Goal: Task Accomplishment & Management: Complete application form

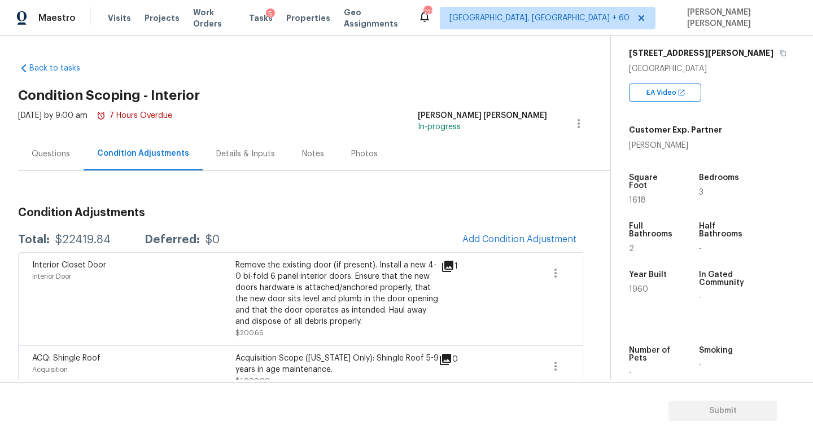
click at [49, 162] on div "Questions" at bounding box center [50, 153] width 65 height 33
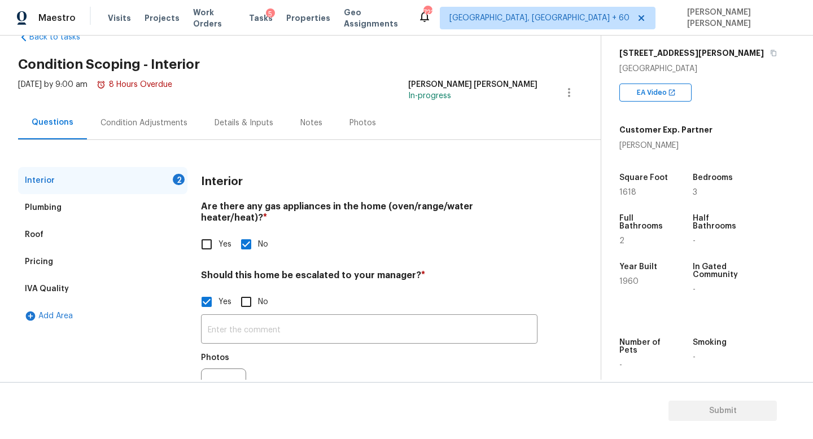
scroll to position [77, 0]
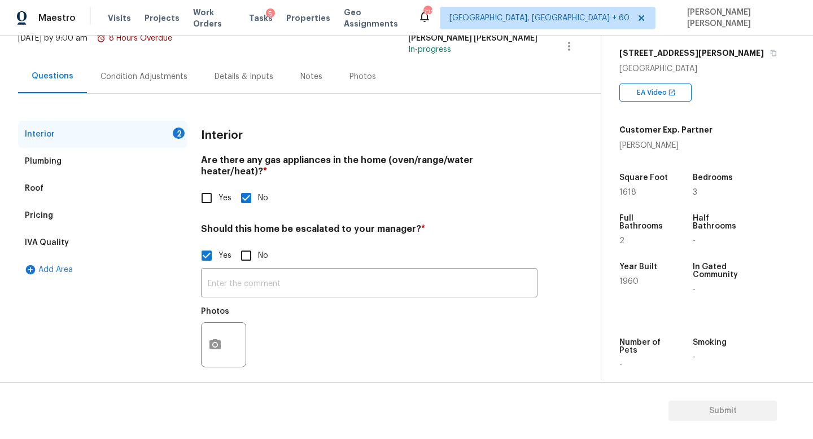
click at [73, 216] on div "Pricing" at bounding box center [102, 215] width 169 height 27
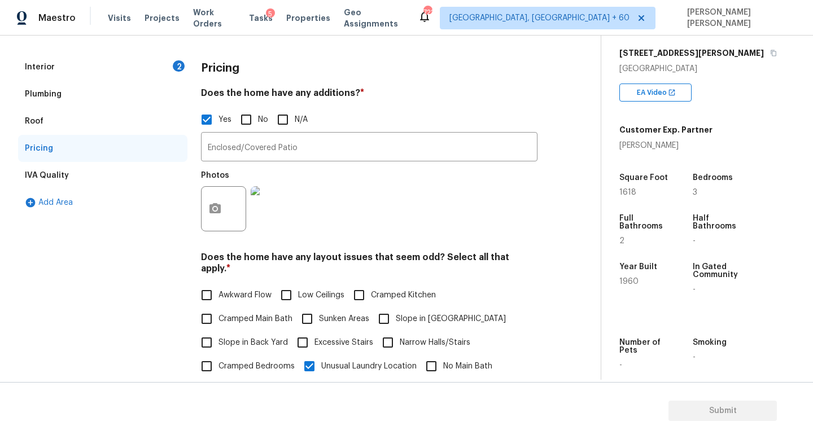
scroll to position [0, 0]
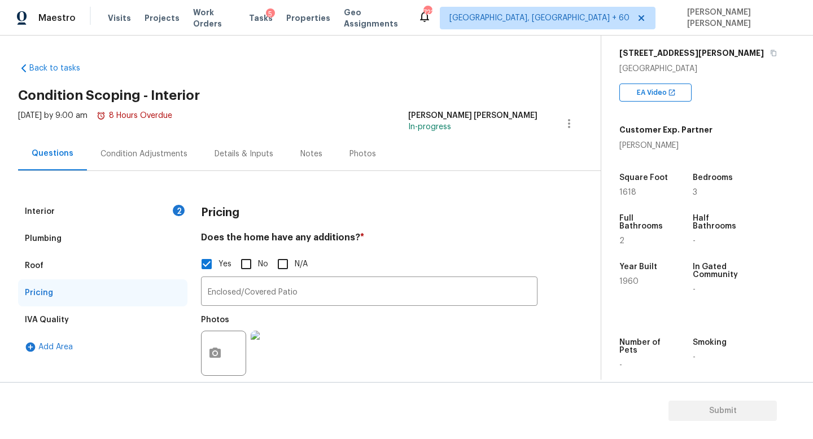
click at [126, 148] on div "Condition Adjustments" at bounding box center [143, 153] width 87 height 11
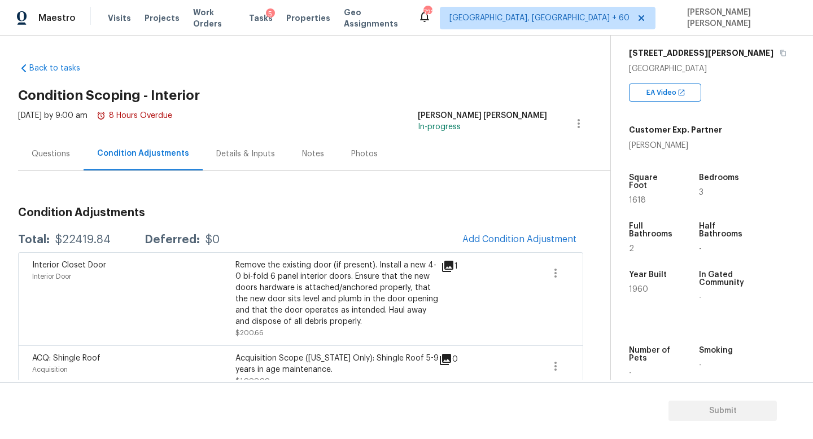
click at [75, 155] on div "Questions" at bounding box center [50, 153] width 65 height 33
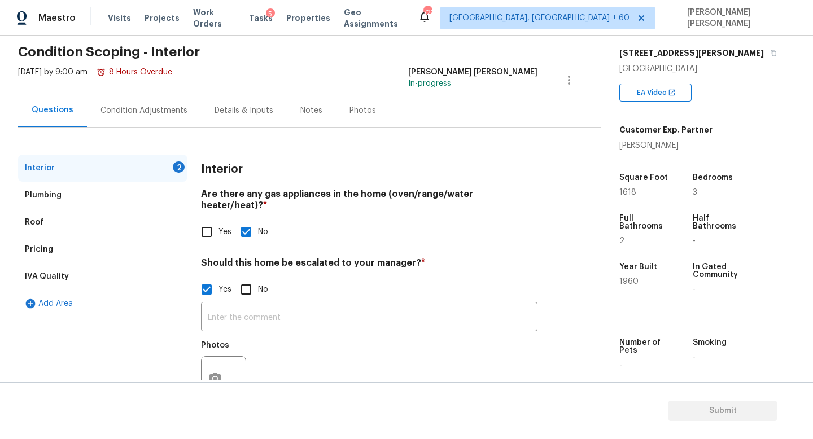
scroll to position [51, 0]
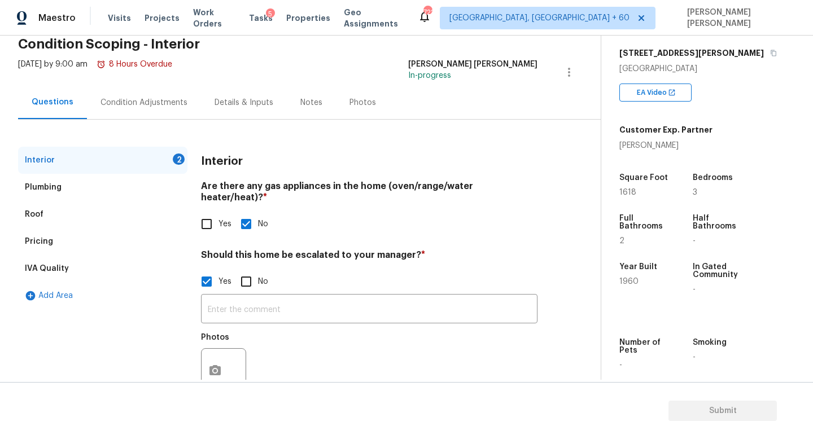
click at [91, 242] on div "Pricing" at bounding box center [102, 241] width 169 height 27
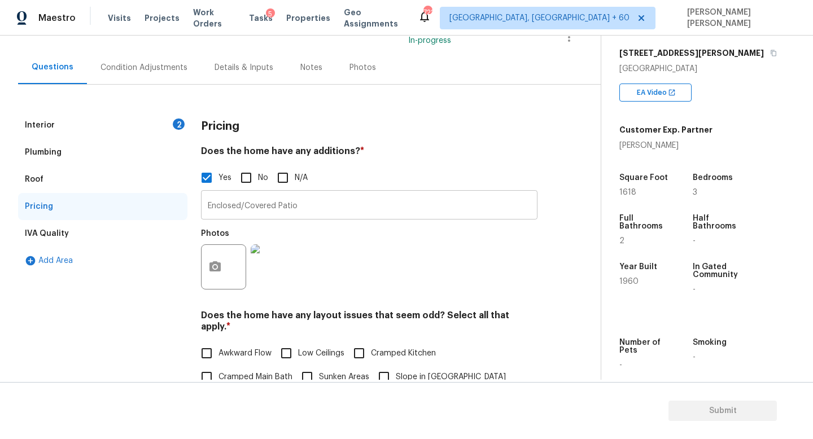
scroll to position [94, 0]
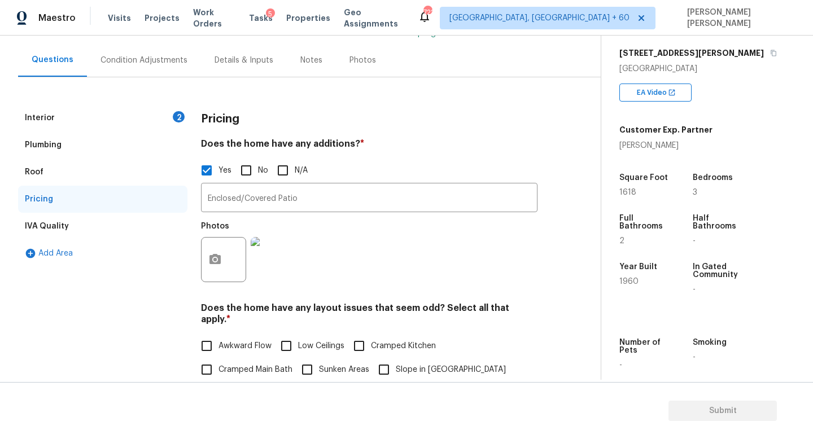
click at [328, 212] on div "Enclosed/Covered Patio ​ Photos" at bounding box center [369, 235] width 336 height 107
click at [304, 179] on label "N/A" at bounding box center [289, 171] width 37 height 24
click at [295, 179] on input "N/A" at bounding box center [283, 171] width 24 height 24
checkbox input "true"
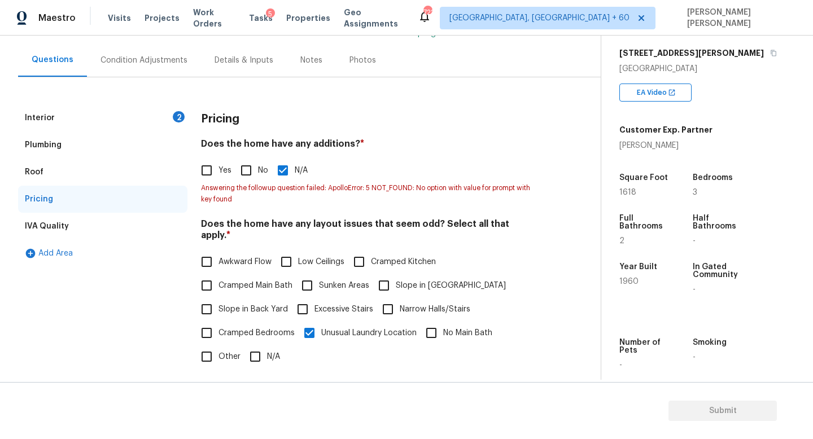
click at [209, 175] on input "Yes" at bounding box center [207, 171] width 24 height 24
checkbox input "true"
checkbox input "false"
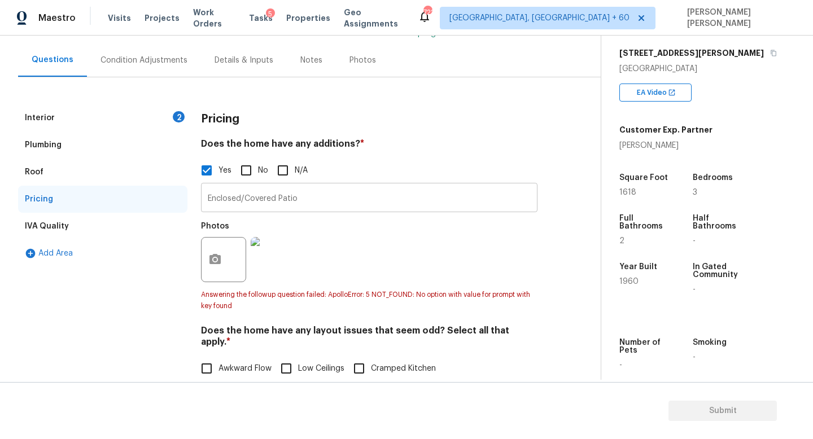
click at [363, 205] on input "Enclosed/Covered Patio" at bounding box center [369, 199] width 336 height 27
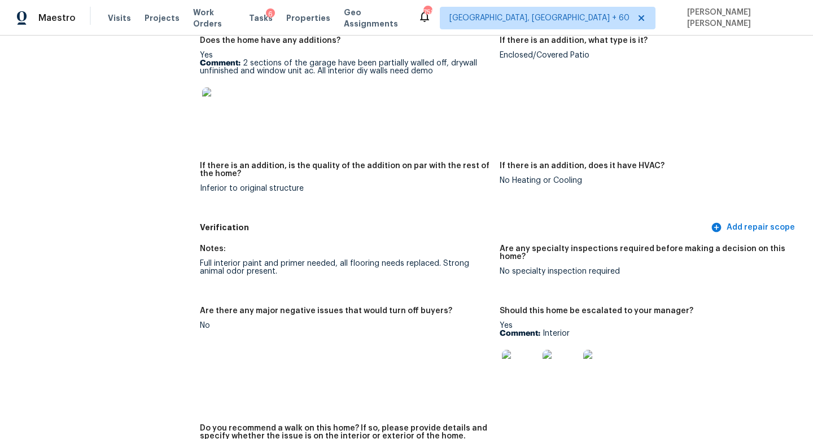
scroll to position [2211, 0]
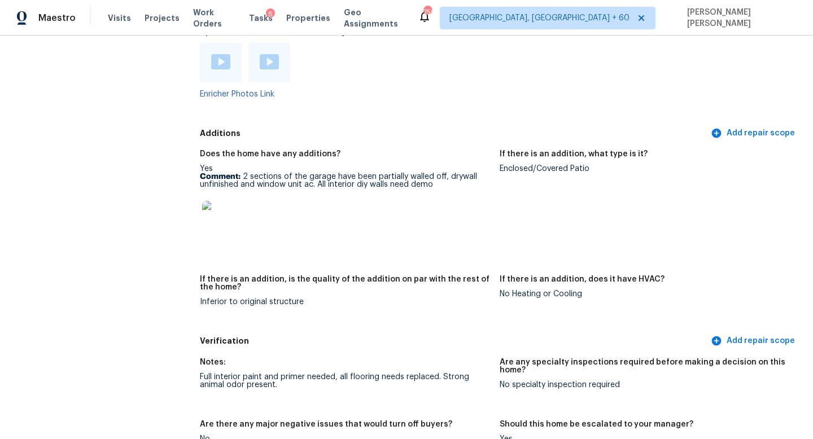
click at [207, 201] on img at bounding box center [220, 219] width 36 height 36
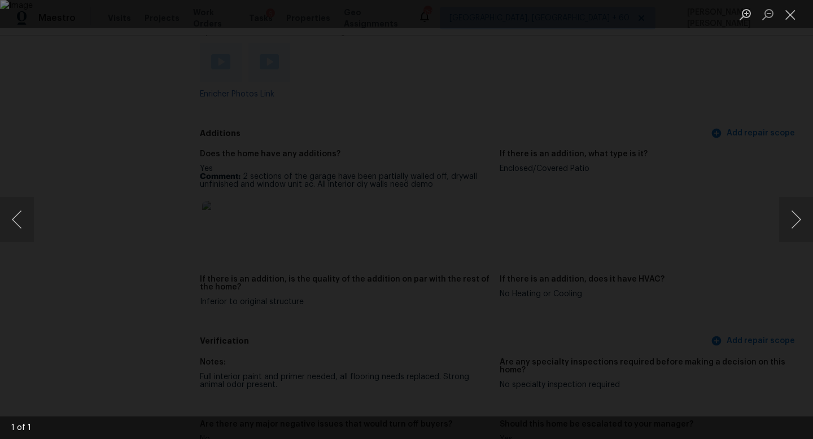
click at [762, 163] on div "Lightbox" at bounding box center [406, 219] width 813 height 439
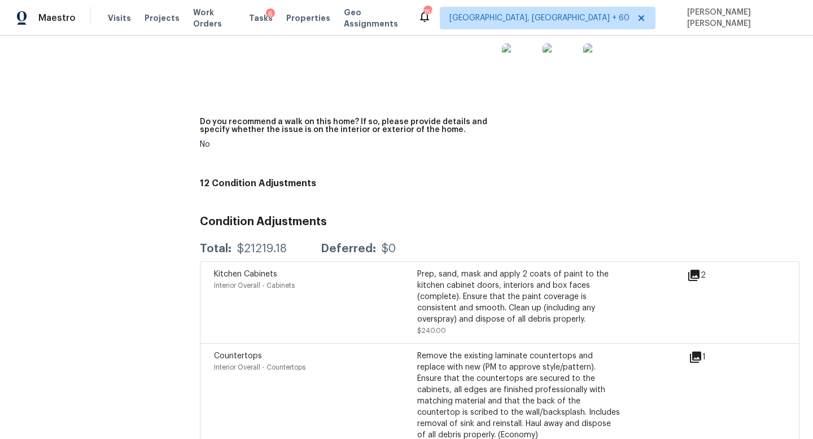
scroll to position [2632, 0]
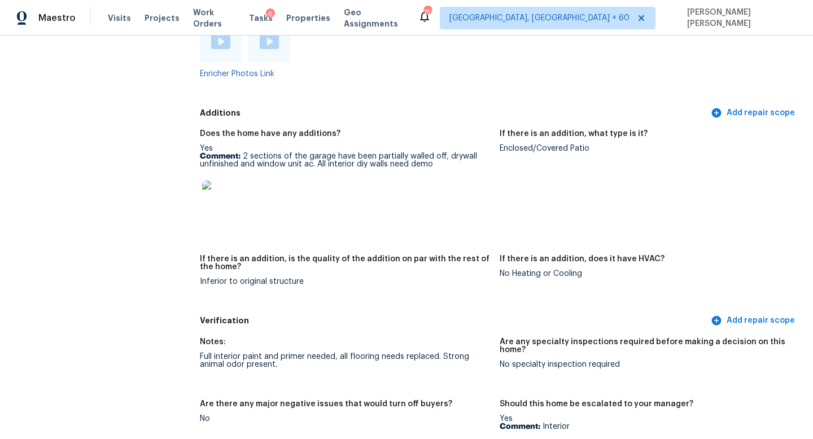
scroll to position [2235, 0]
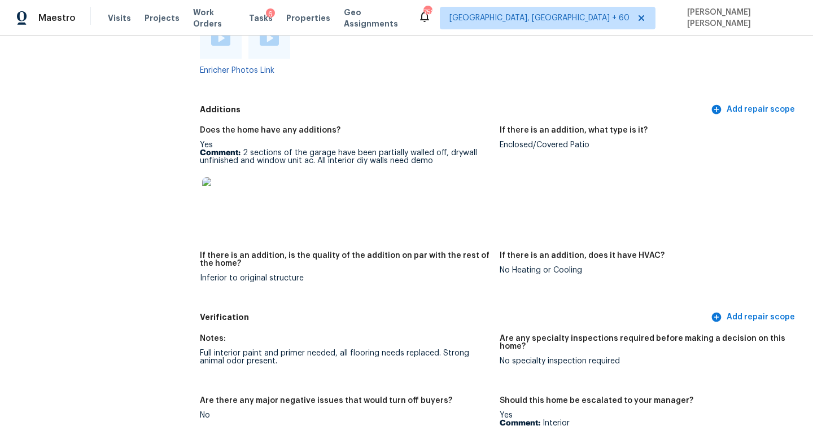
click at [217, 187] on img at bounding box center [220, 195] width 36 height 36
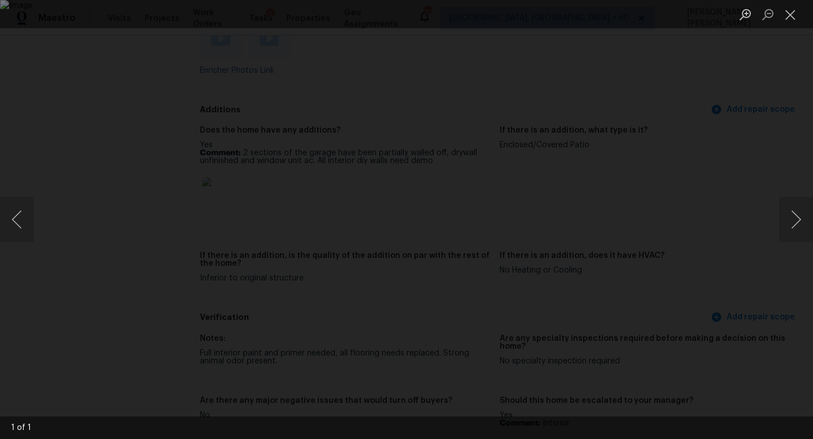
click at [43, 167] on div "Lightbox" at bounding box center [406, 219] width 813 height 439
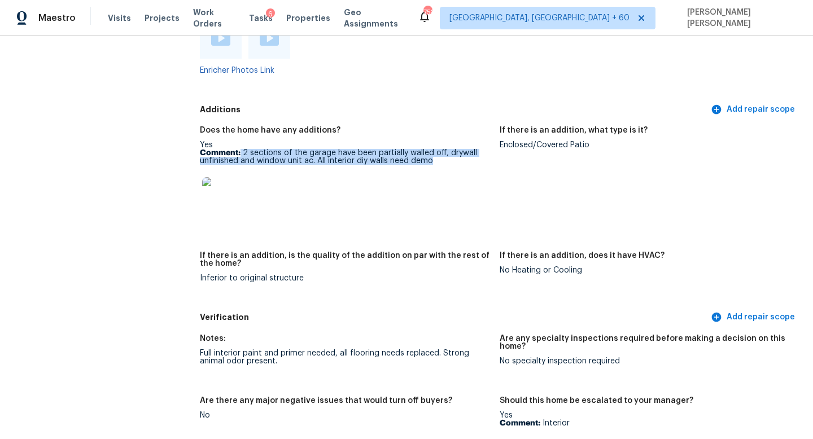
copy p "2 sections of the garage have been partially walled off, drywall unfinished and…"
drag, startPoint x: 240, startPoint y: 137, endPoint x: 449, endPoint y: 143, distance: 208.3
click at [449, 149] on p "Comment: 2 sections of the garage have been partially walled off, drywall unfin…" at bounding box center [345, 157] width 291 height 16
copy p "2 sections of the garage have been partially walled off, drywall unfinished and…"
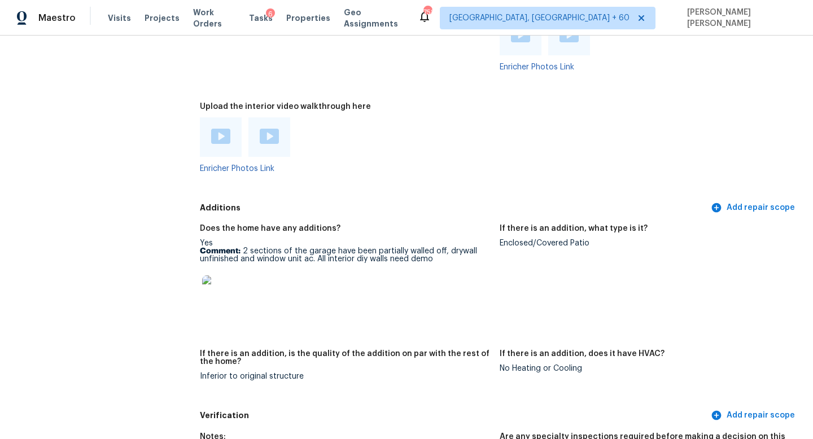
scroll to position [2117, 0]
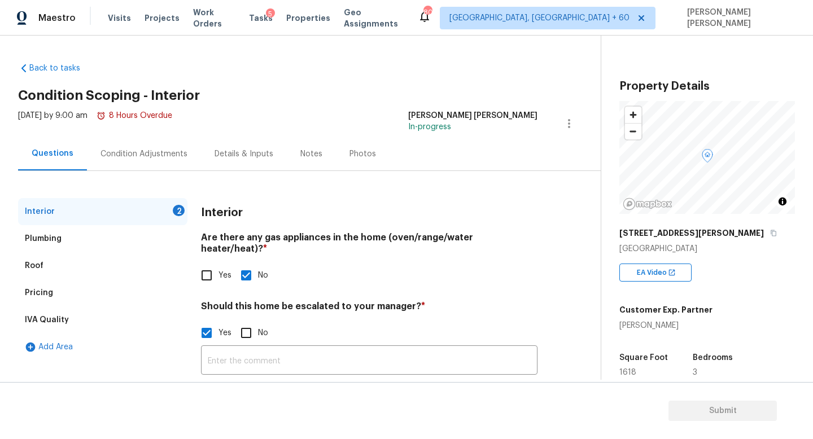
scroll to position [19, 0]
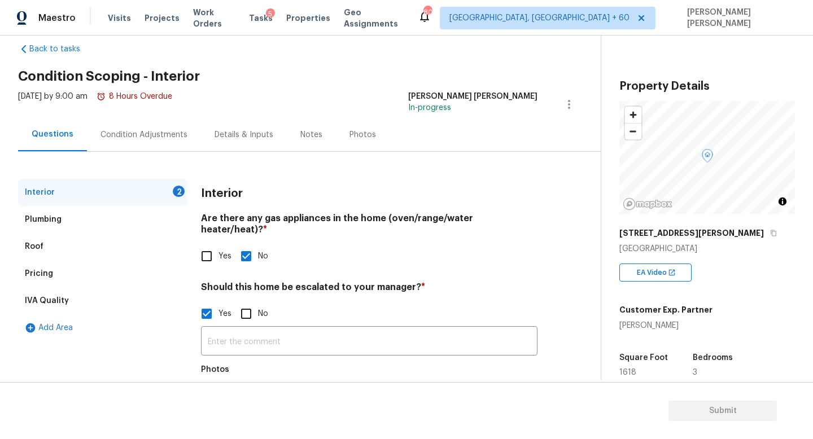
click at [85, 278] on div "Pricing" at bounding box center [102, 273] width 169 height 27
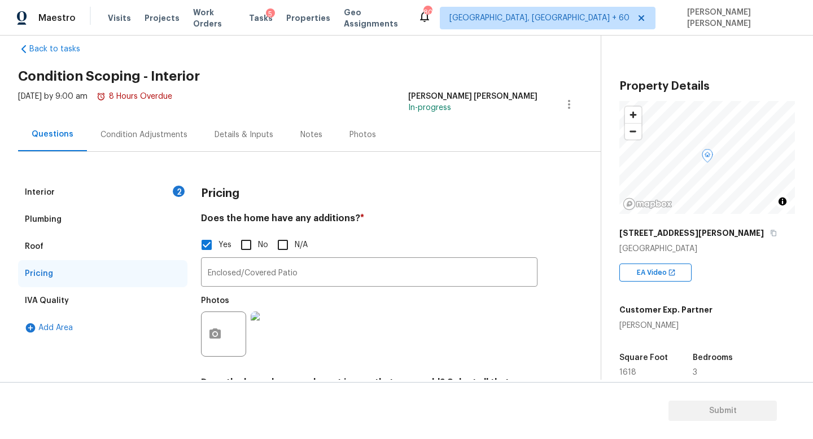
click at [164, 139] on div "Condition Adjustments" at bounding box center [143, 134] width 87 height 11
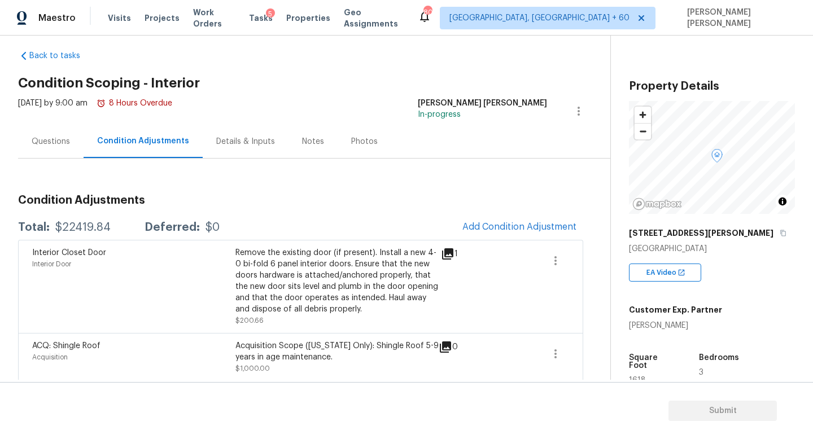
scroll to position [13, 0]
click at [499, 229] on span "Add Condition Adjustment" at bounding box center [519, 226] width 114 height 10
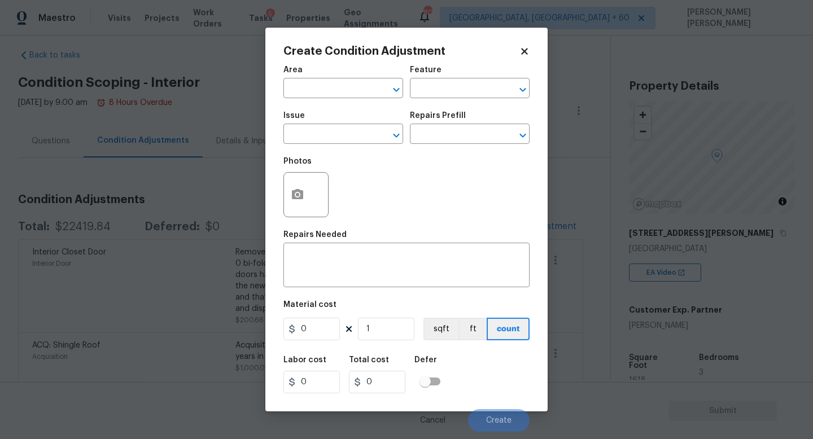
click at [331, 121] on div "Issue" at bounding box center [343, 119] width 120 height 15
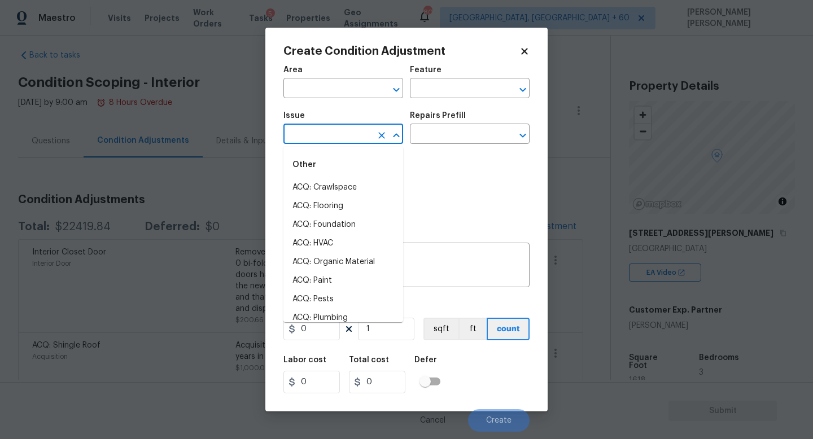
click at [321, 141] on input "text" at bounding box center [327, 134] width 88 height 17
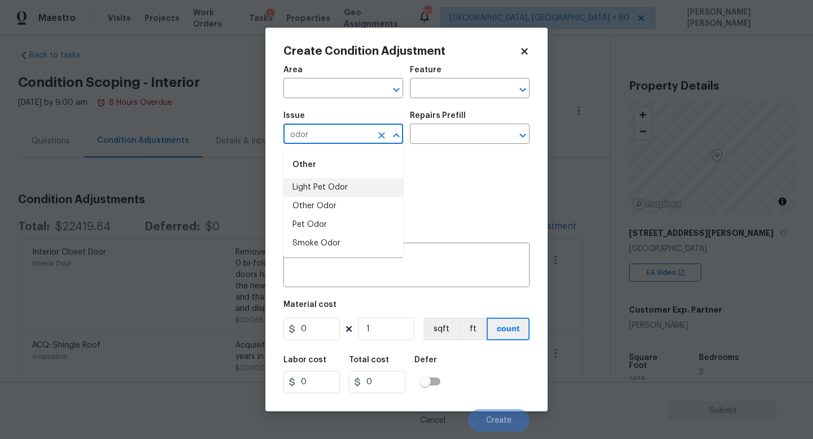
click at [323, 191] on li "Light Pet Odor" at bounding box center [343, 187] width 120 height 19
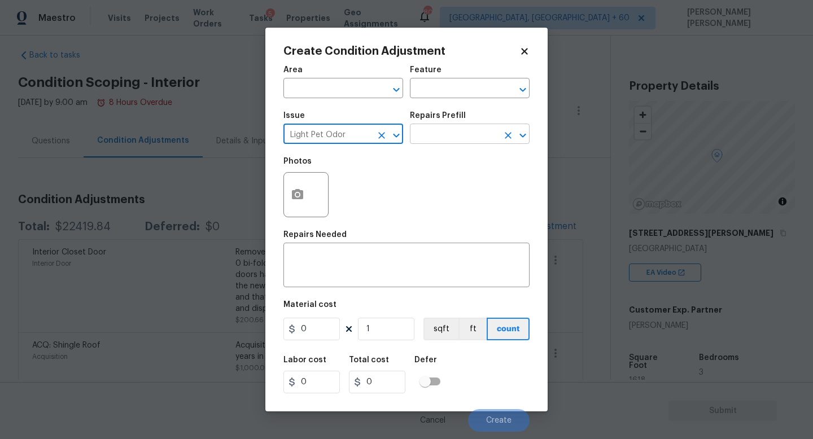
type input "Light Pet Odor"
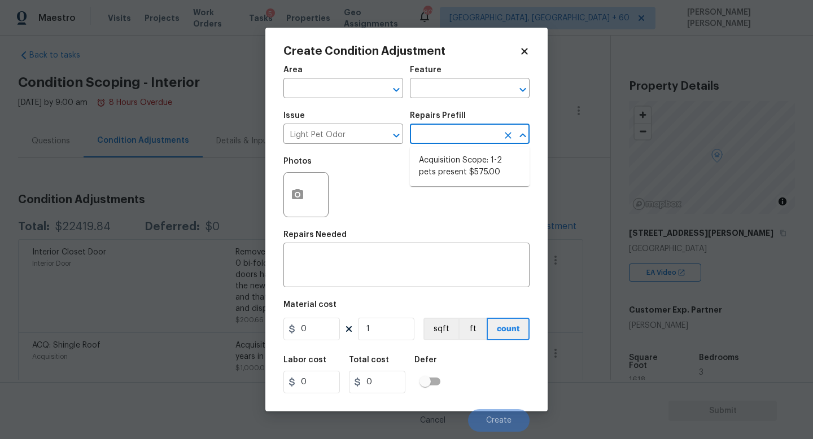
click at [441, 139] on input "text" at bounding box center [454, 134] width 88 height 17
click at [447, 164] on li "Acquisition Scope: 1-2 pets present $575.00" at bounding box center [470, 166] width 120 height 30
type textarea "Acquisition Scope: 1-2 pets present"
type input "575"
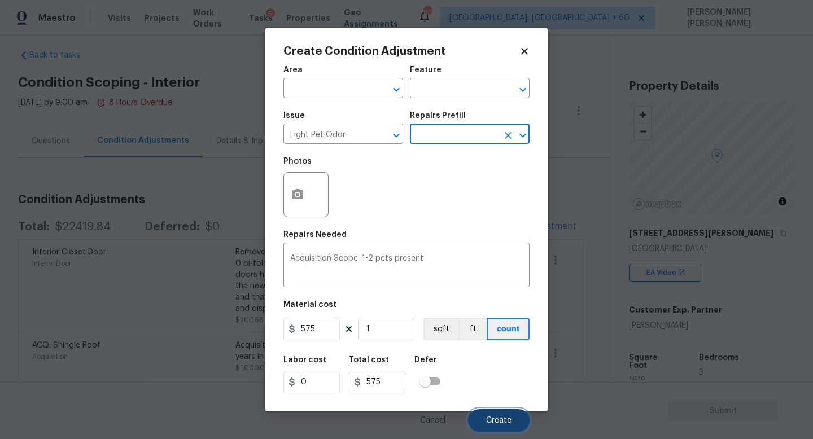
click at [481, 418] on button "Create" at bounding box center [499, 420] width 62 height 23
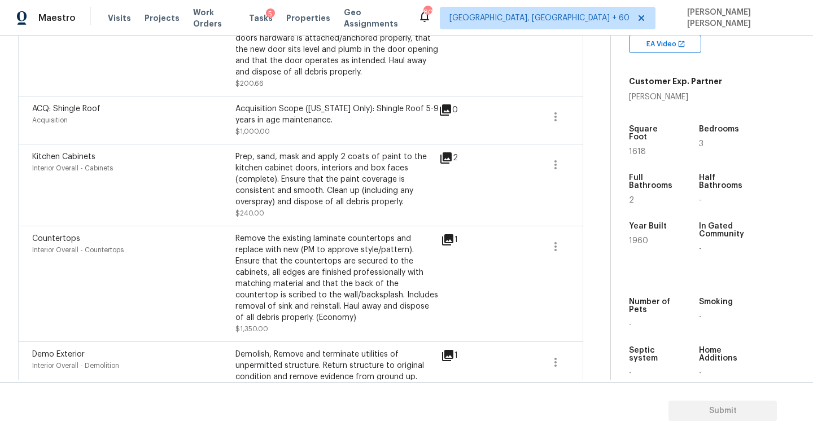
scroll to position [0, 0]
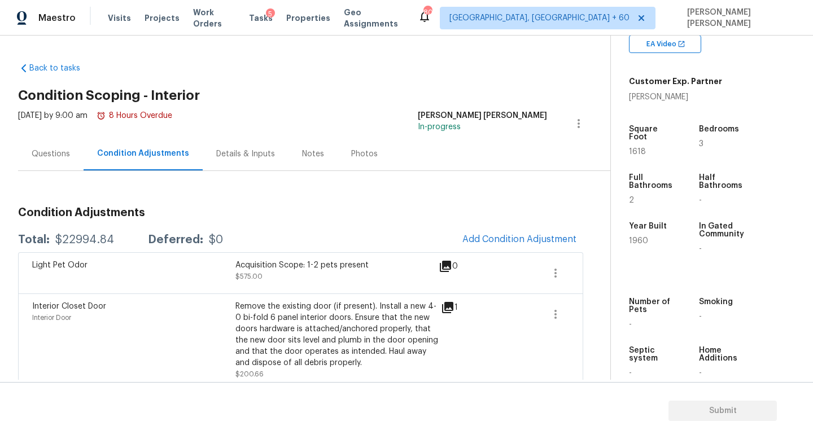
click at [40, 148] on div "Questions" at bounding box center [51, 153] width 38 height 11
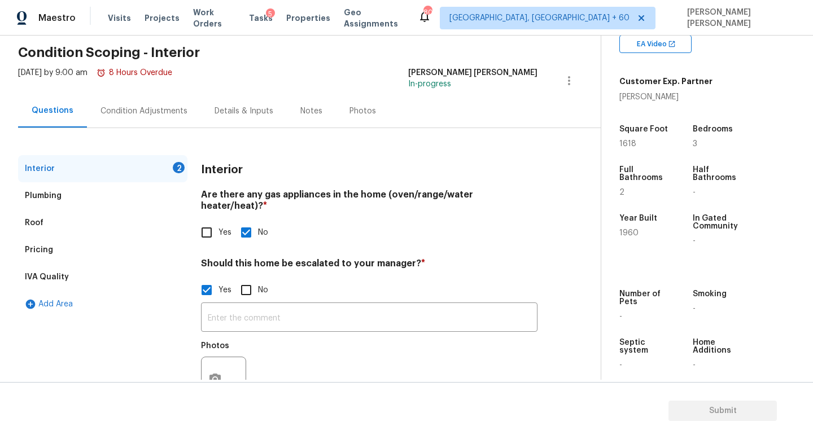
scroll to position [52, 0]
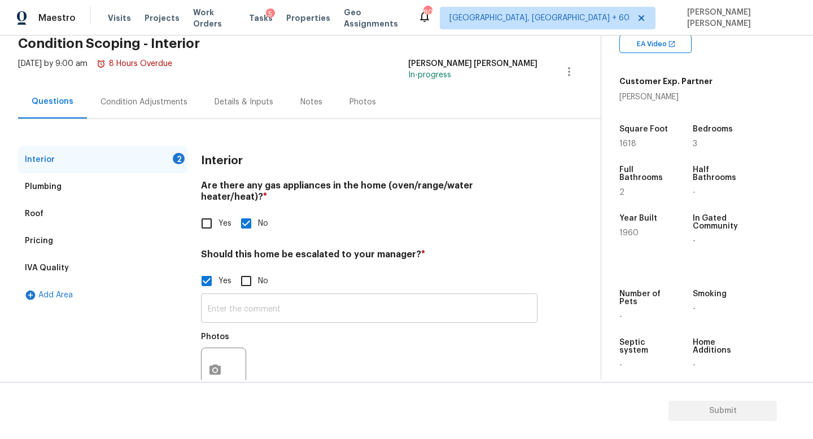
click at [317, 301] on input "text" at bounding box center [369, 309] width 336 height 27
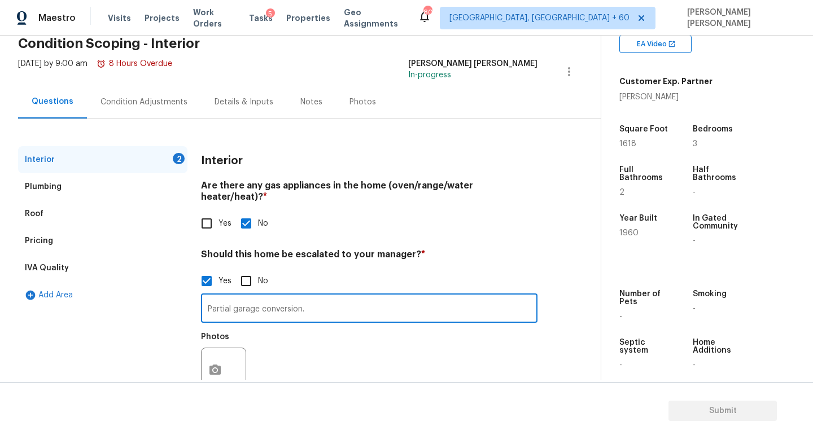
scroll to position [77, 0]
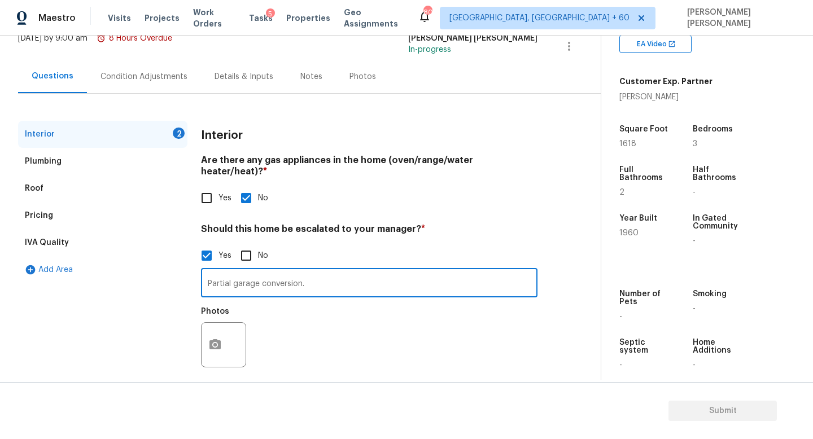
type input "Partial garage conversion."
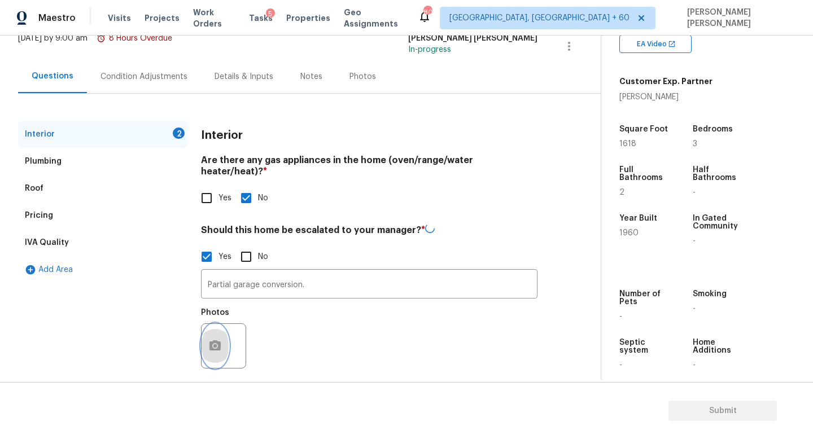
click at [223, 331] on button "button" at bounding box center [214, 346] width 27 height 44
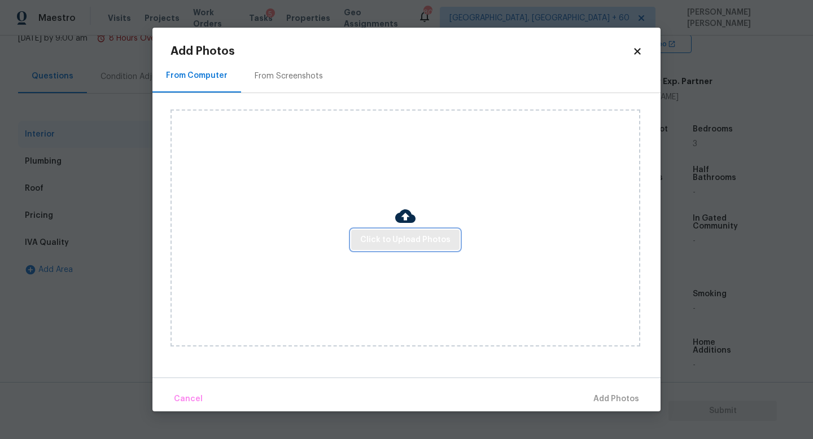
click at [396, 236] on span "Click to Upload Photos" at bounding box center [405, 240] width 90 height 14
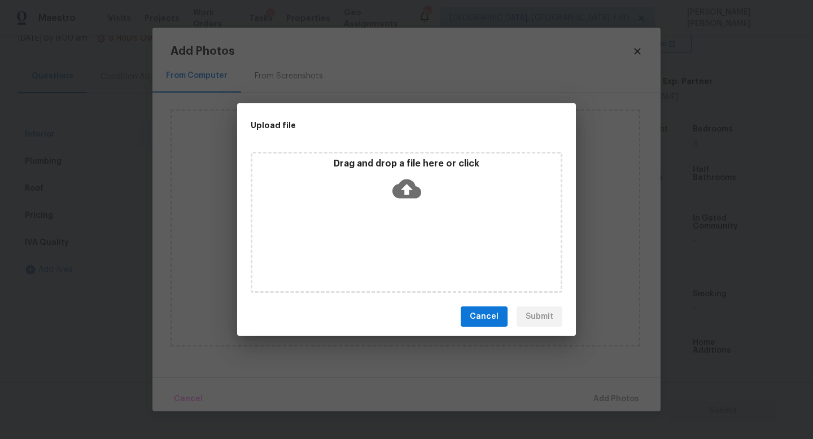
click at [410, 188] on icon at bounding box center [406, 188] width 29 height 29
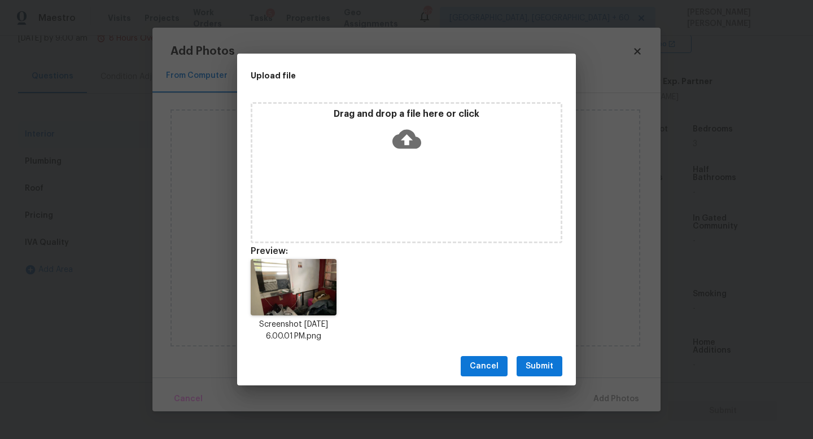
click at [539, 363] on span "Submit" at bounding box center [539, 366] width 28 height 14
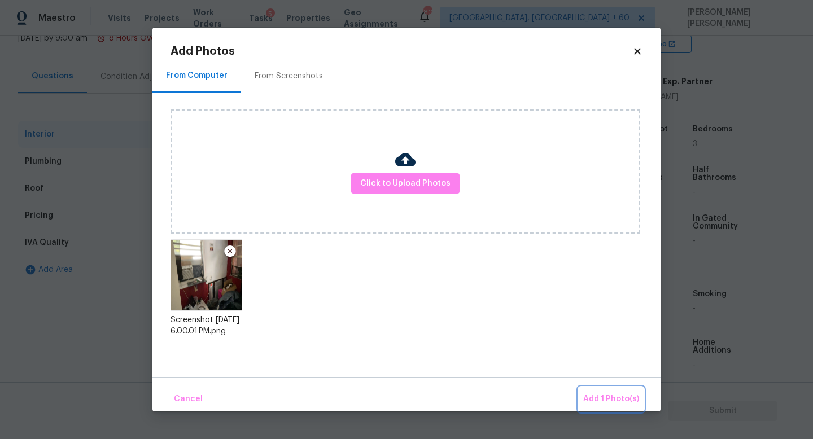
click at [612, 388] on button "Add 1 Photo(s)" at bounding box center [610, 399] width 65 height 24
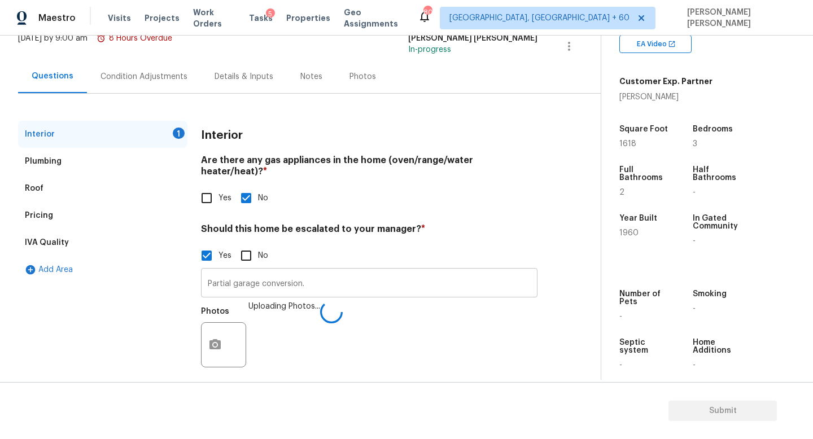
click at [323, 271] on input "Partial garage conversion." at bounding box center [369, 284] width 336 height 27
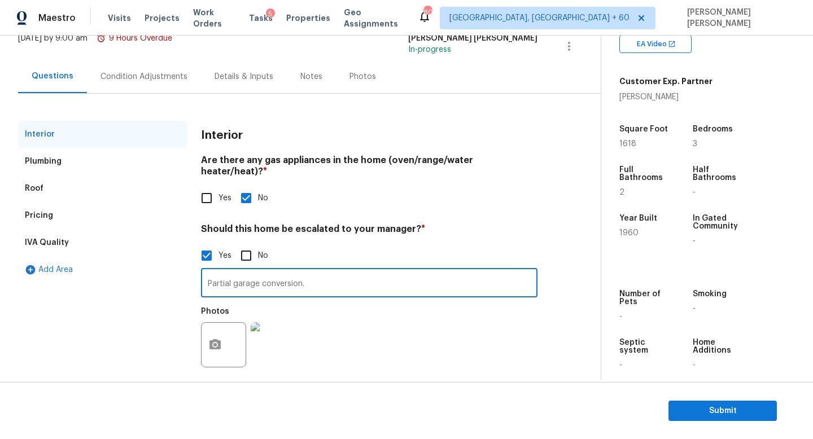
click at [124, 77] on div "Condition Adjustments" at bounding box center [143, 76] width 87 height 11
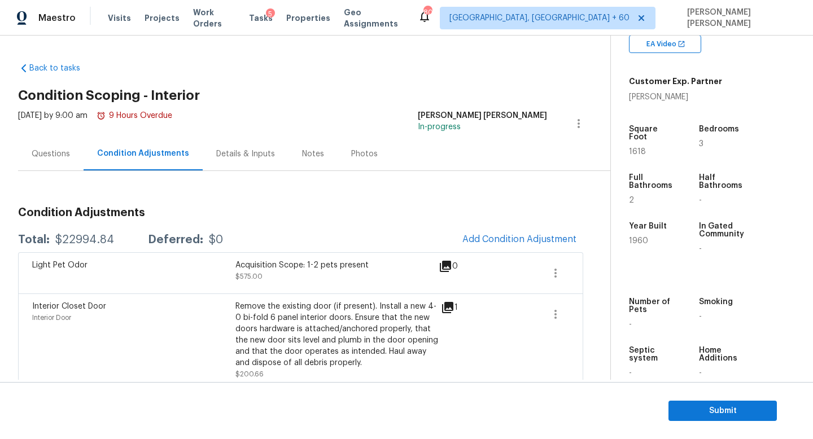
click at [73, 157] on div "Questions" at bounding box center [50, 153] width 65 height 33
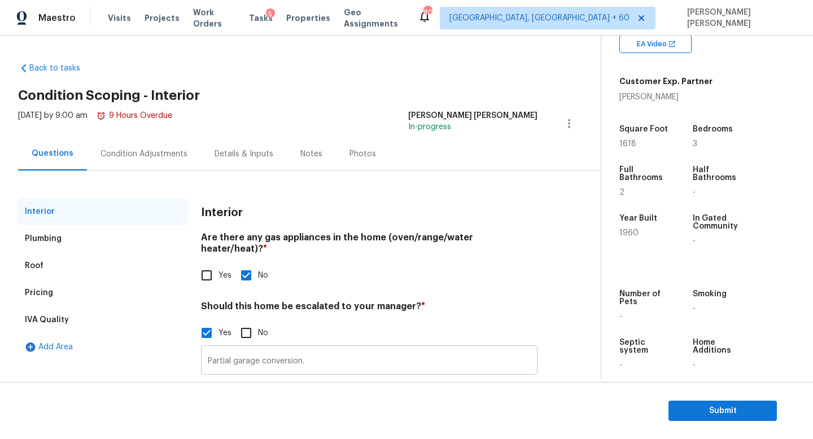
click at [332, 349] on input "Partial garage conversion." at bounding box center [369, 361] width 336 height 27
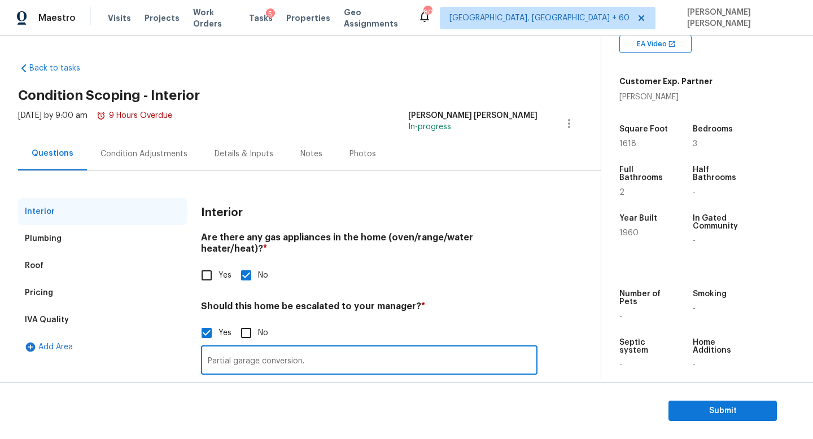
click at [332, 349] on input "Partial garage conversion." at bounding box center [369, 361] width 336 height 27
click at [276, 355] on input "text" at bounding box center [369, 361] width 336 height 27
paste input "2 sections of the garage have been partially walled off, drywall unfinished and…"
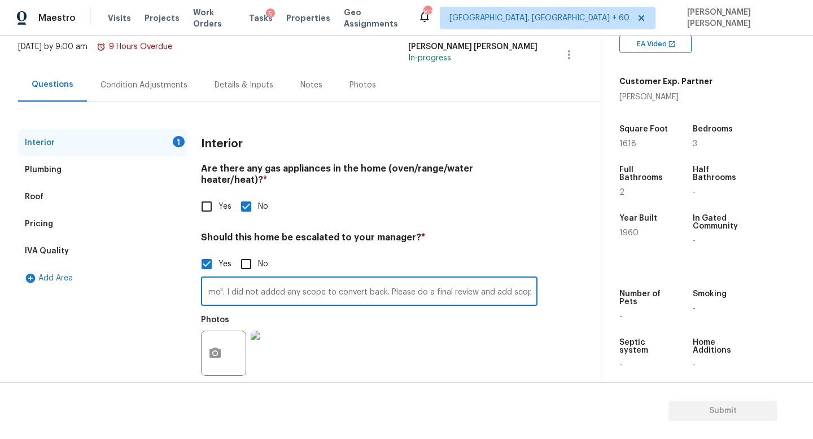
scroll to position [77, 0]
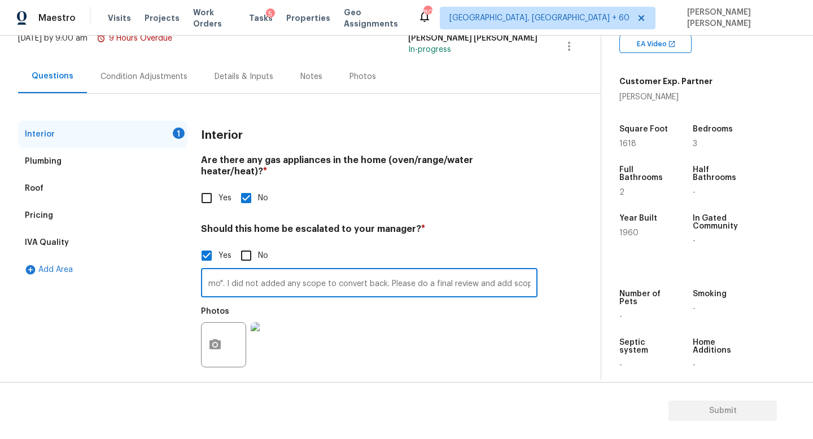
type input "HPM mentioned " 2 sections of the garage have been partially walled off, drywal…"
click at [148, 353] on div "Interior 1 Plumbing Roof Pricing IVA Quality Add Area" at bounding box center [102, 254] width 169 height 267
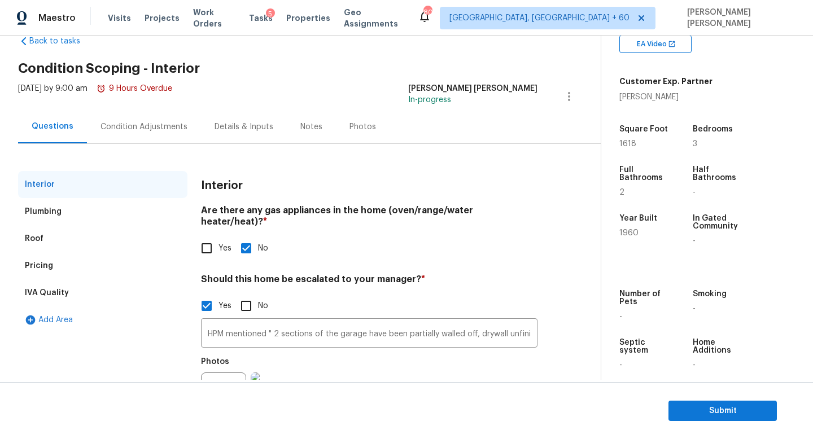
scroll to position [34, 0]
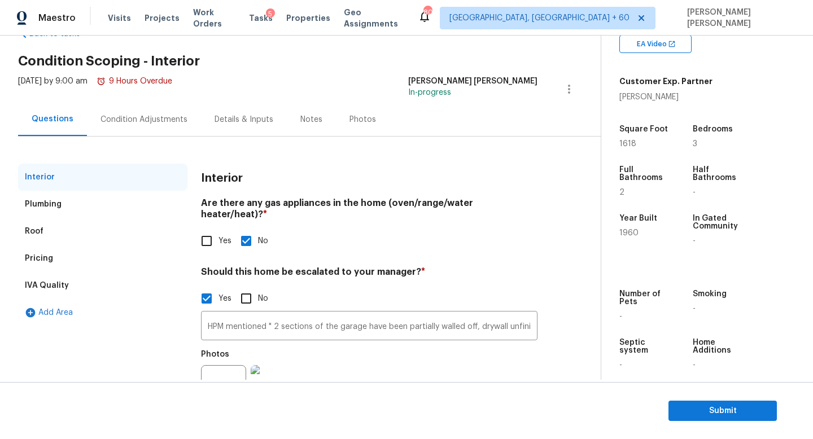
click at [141, 118] on div "Condition Adjustments" at bounding box center [143, 119] width 87 height 11
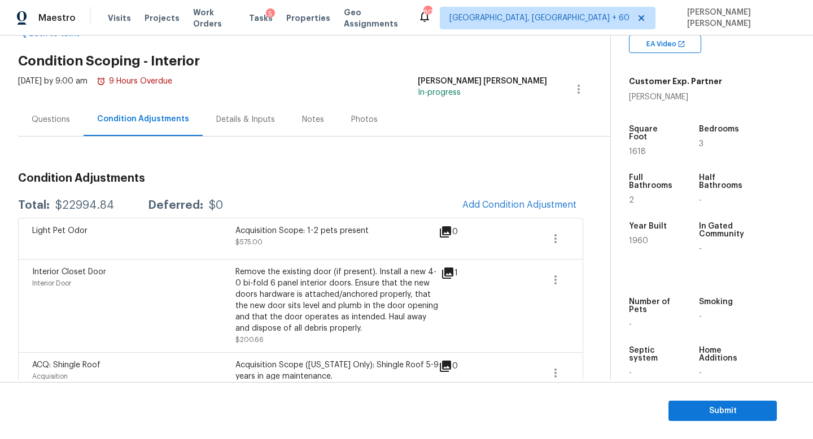
click at [91, 208] on div "$22994.84" at bounding box center [84, 205] width 59 height 11
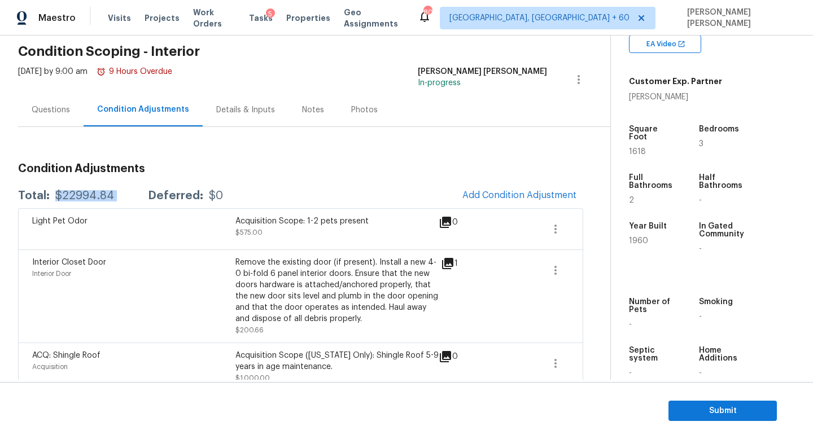
scroll to position [40, 0]
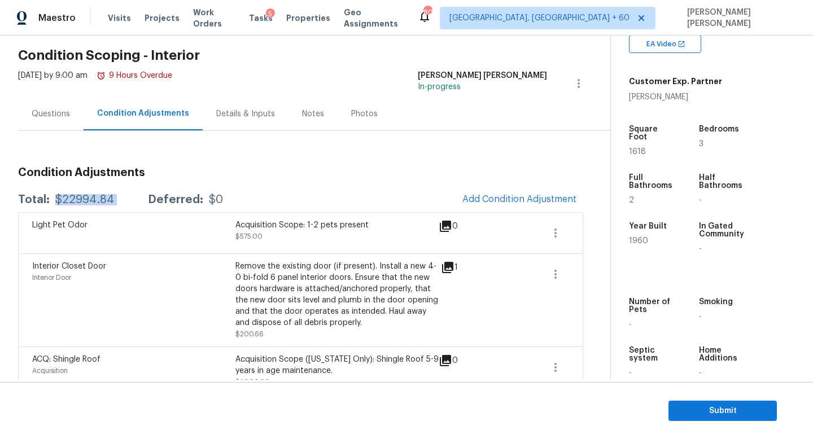
click at [78, 206] on div "Total: $22994.84 Deferred: $0 Add Condition Adjustment" at bounding box center [300, 199] width 565 height 25
click at [59, 117] on div "Questions" at bounding box center [51, 113] width 38 height 11
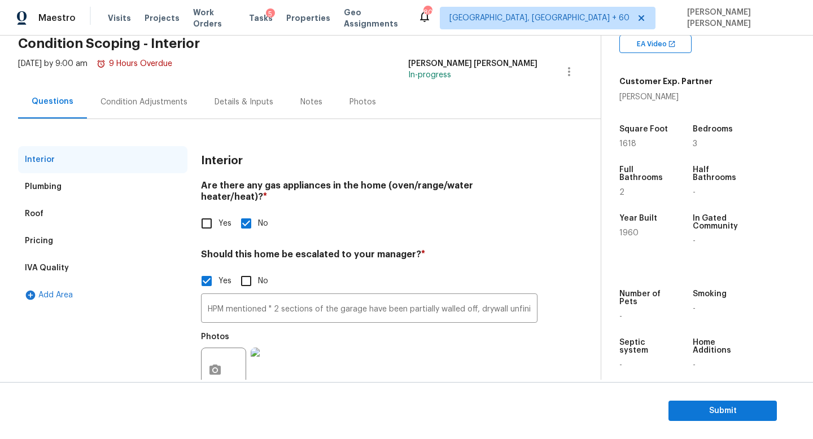
scroll to position [77, 0]
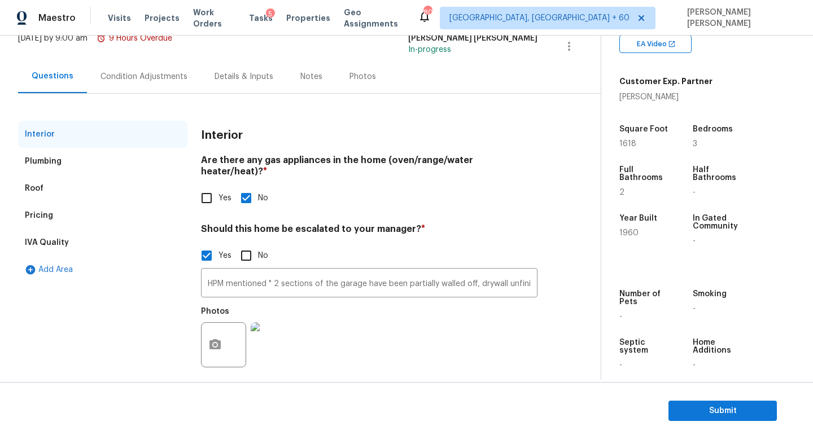
click at [133, 62] on div "Condition Adjustments" at bounding box center [144, 76] width 114 height 33
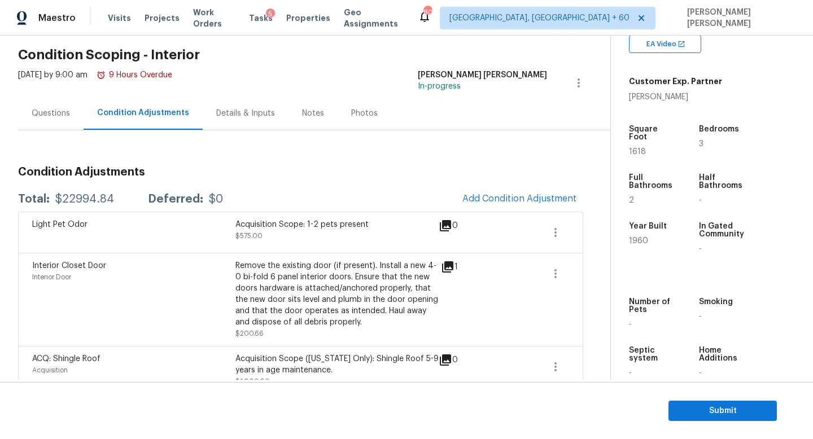
scroll to position [8, 0]
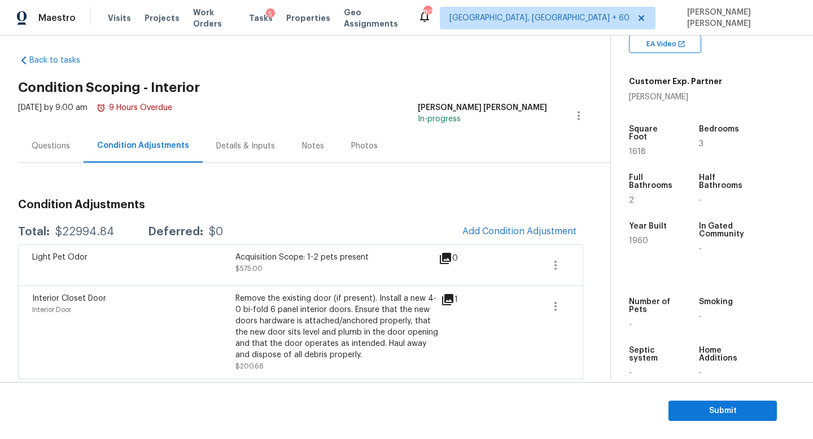
click at [42, 133] on div "Questions" at bounding box center [50, 145] width 65 height 33
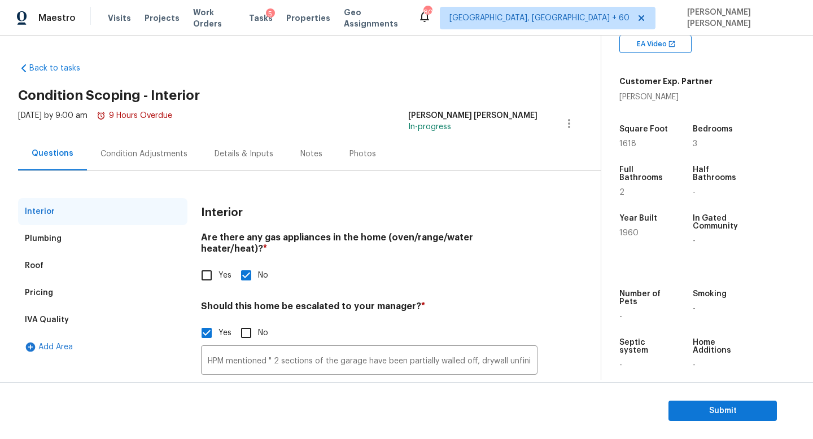
scroll to position [77, 0]
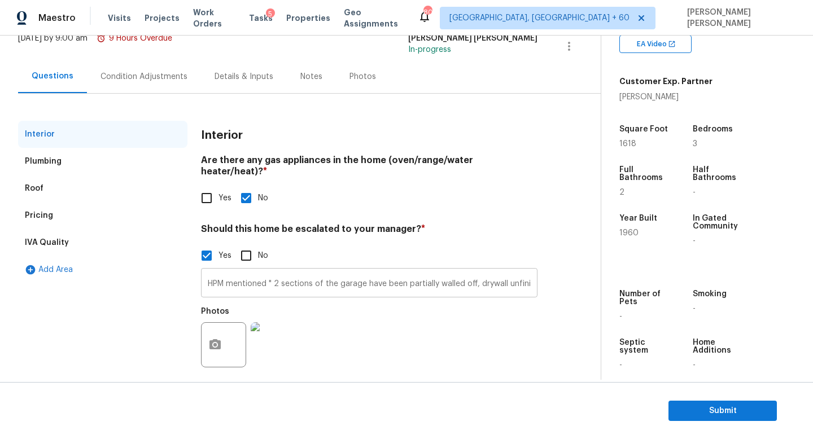
click at [301, 271] on input "HPM mentioned " 2 sections of the garage have been partially walled off, drywal…" at bounding box center [369, 284] width 336 height 27
click at [146, 85] on div "Condition Adjustments" at bounding box center [144, 76] width 114 height 33
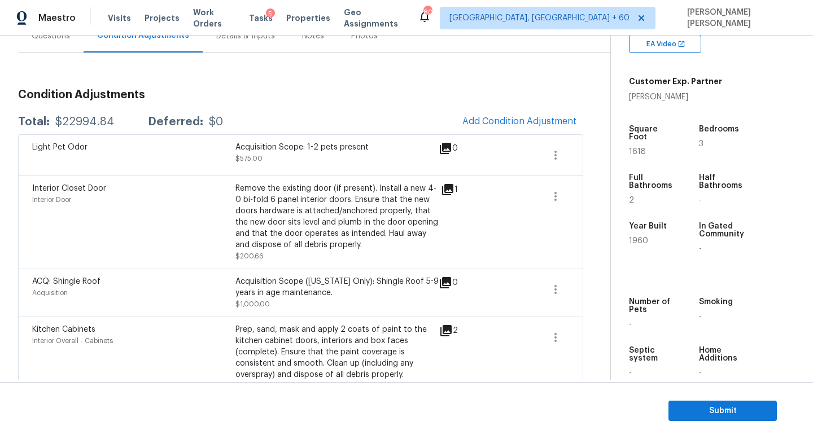
scroll to position [128, 0]
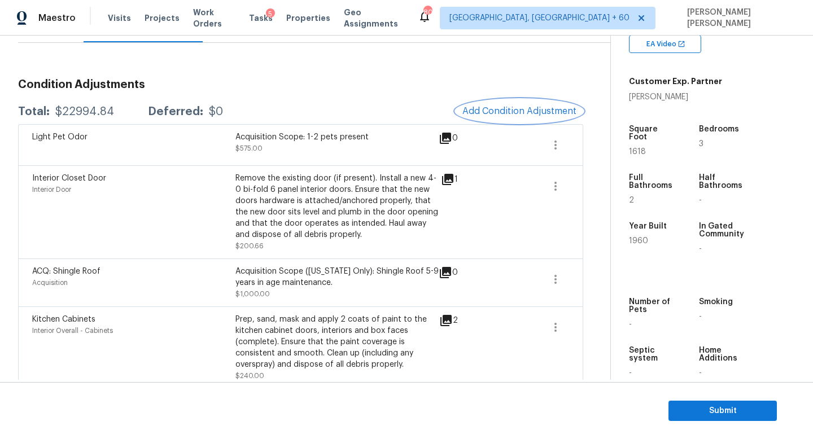
click at [516, 111] on span "Add Condition Adjustment" at bounding box center [519, 111] width 114 height 10
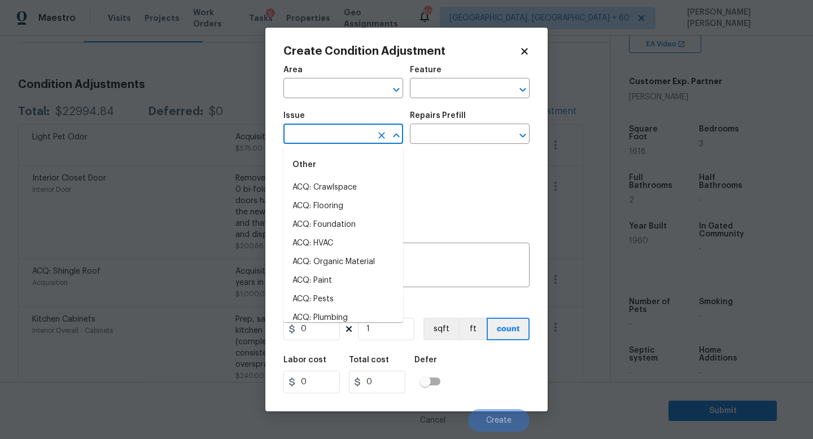
click at [347, 134] on input "text" at bounding box center [327, 134] width 88 height 17
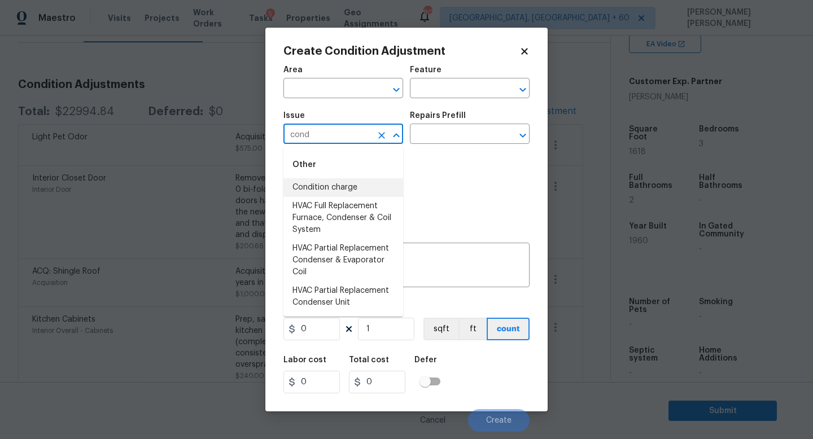
click at [343, 181] on li "Condition charge" at bounding box center [343, 187] width 120 height 19
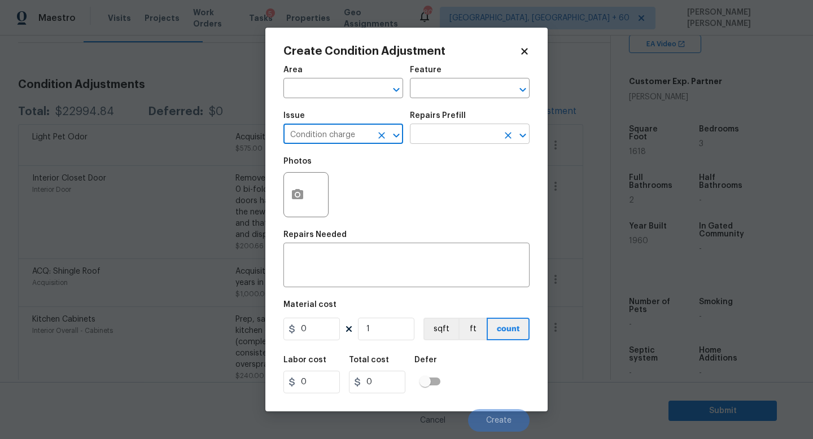
type input "Condition charge"
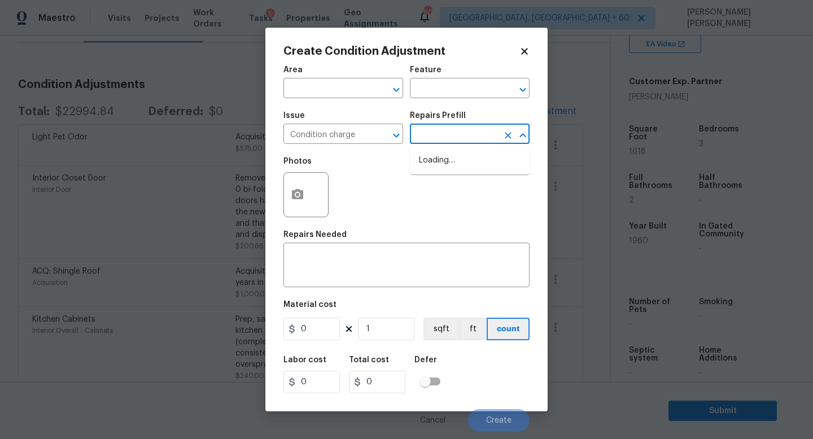
click at [437, 135] on input "text" at bounding box center [454, 134] width 88 height 17
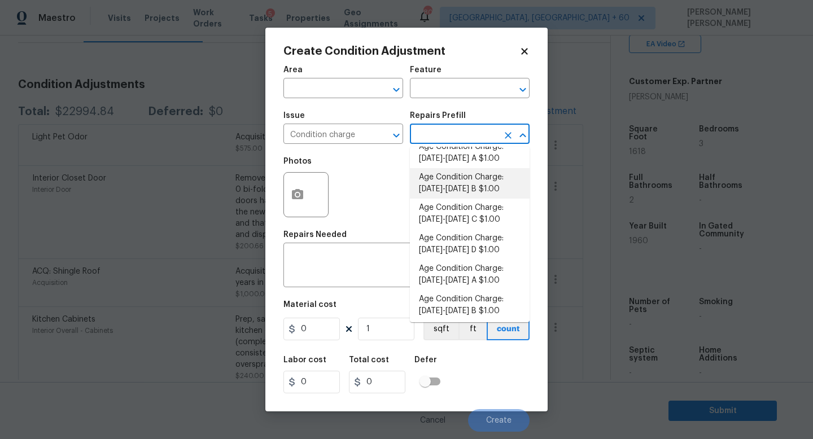
scroll to position [17, 0]
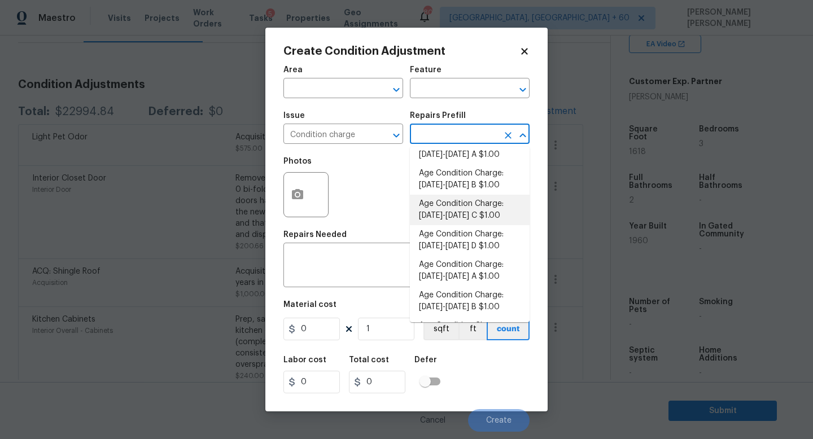
click at [446, 209] on li "Age Condition Charge: 1922-1978 C $1.00" at bounding box center [470, 210] width 120 height 30
type input "Home Readiness Packages"
type textarea "Age Condition Charge: 1922-1978 C"
type input "1"
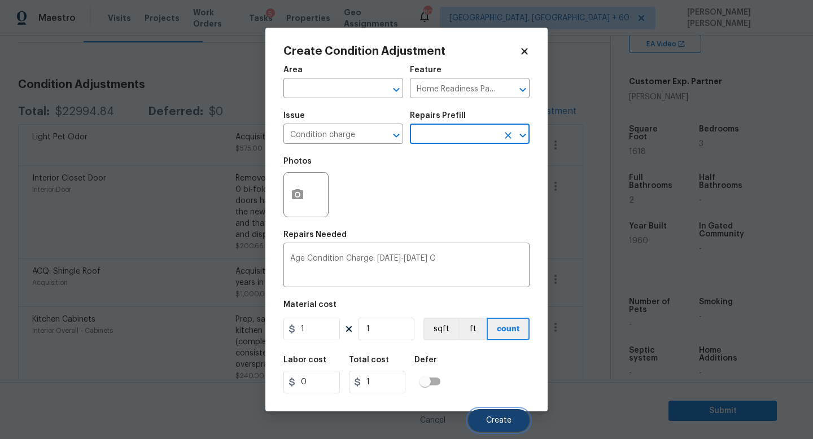
click at [499, 415] on button "Create" at bounding box center [499, 420] width 62 height 23
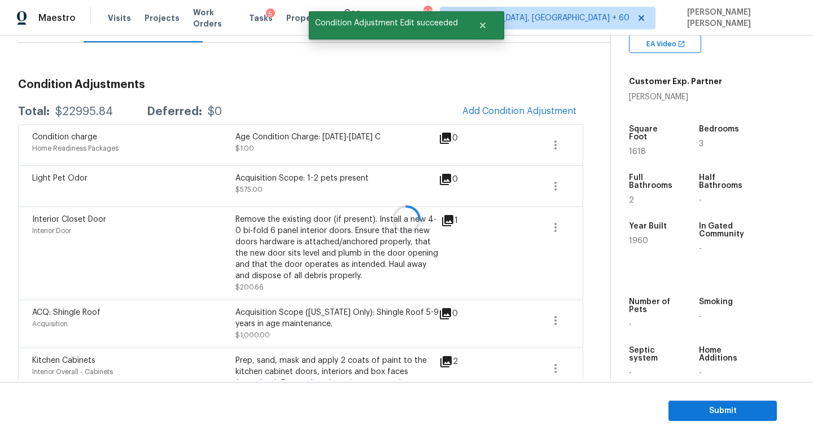
click at [81, 111] on div at bounding box center [406, 219] width 813 height 439
click at [81, 111] on div "$22995.84" at bounding box center [84, 111] width 58 height 11
copy div "$22995.84"
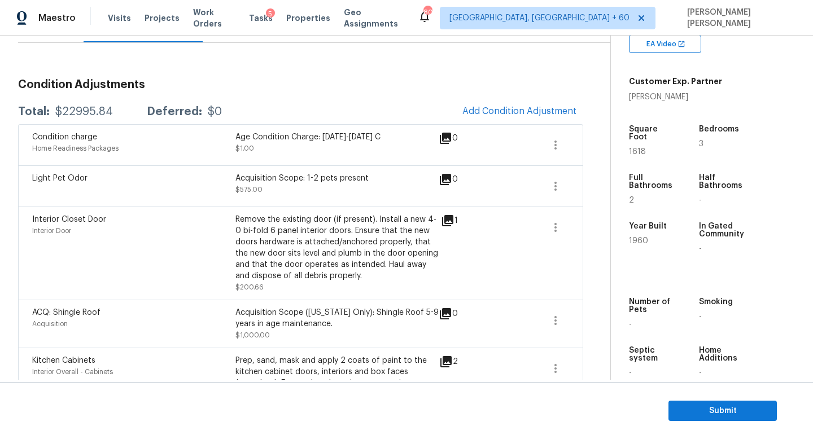
scroll to position [0, 0]
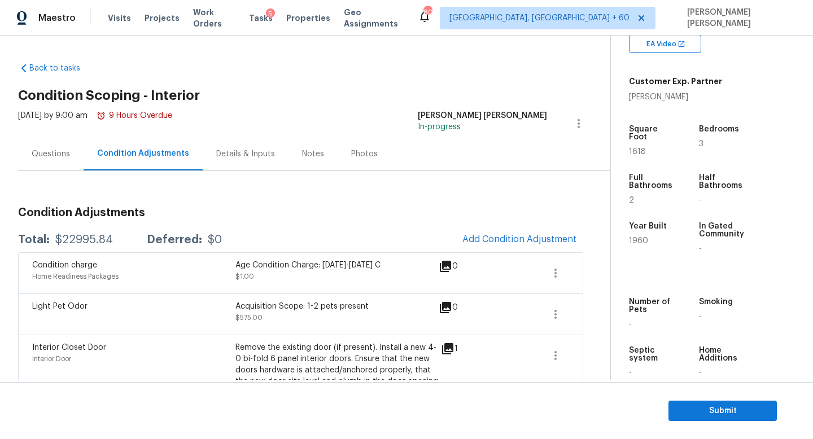
click at [43, 137] on div "Thu, Aug 14 2025 by 9:00 am 9 Hours Overdue" at bounding box center [95, 123] width 154 height 27
click at [60, 155] on div "Questions" at bounding box center [51, 153] width 38 height 11
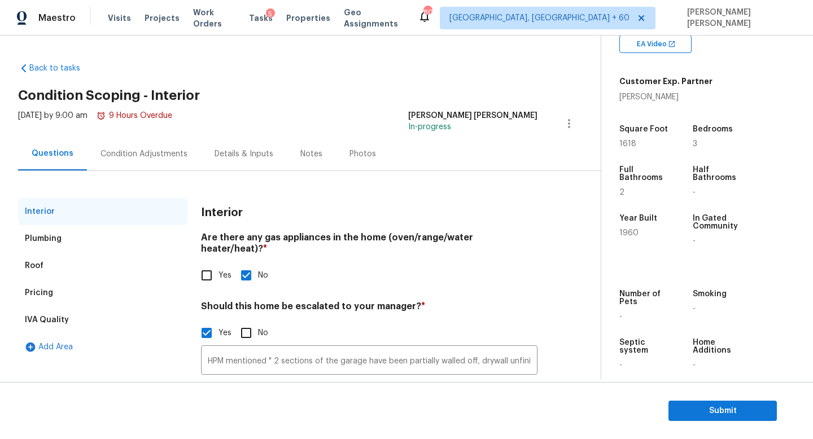
click at [139, 151] on div "Condition Adjustments" at bounding box center [143, 153] width 87 height 11
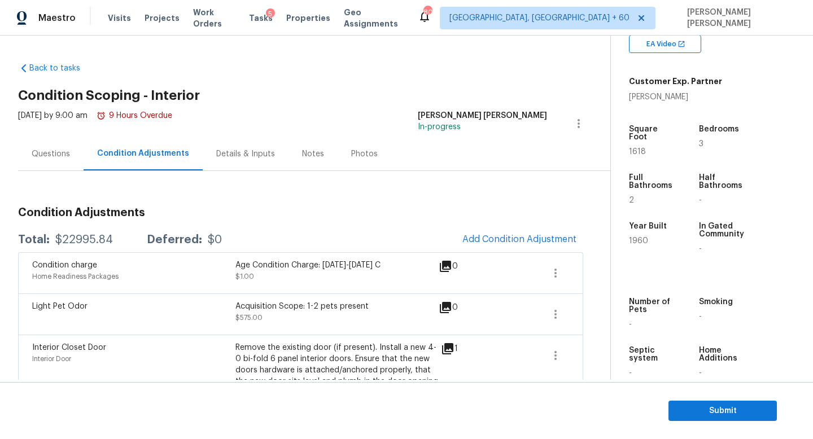
click at [58, 153] on div "Questions" at bounding box center [51, 153] width 38 height 11
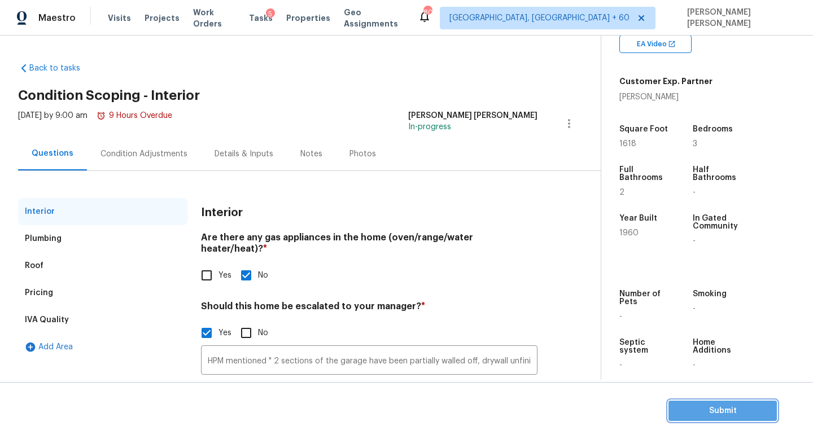
click at [756, 410] on span "Submit" at bounding box center [722, 411] width 90 height 14
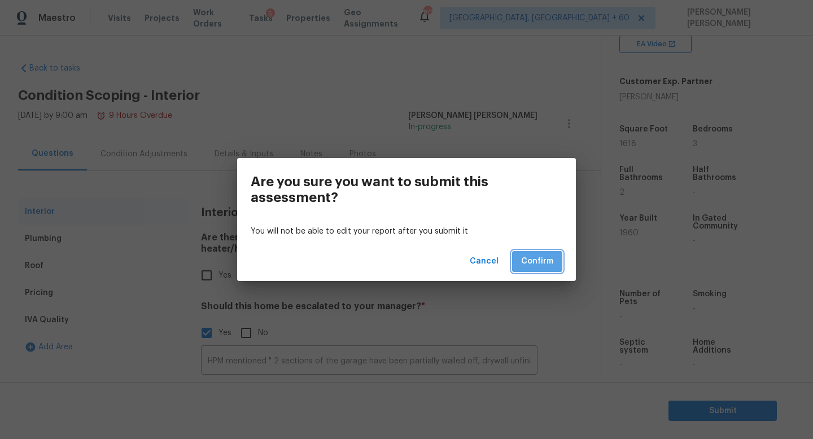
click at [541, 257] on span "Confirm" at bounding box center [537, 261] width 32 height 14
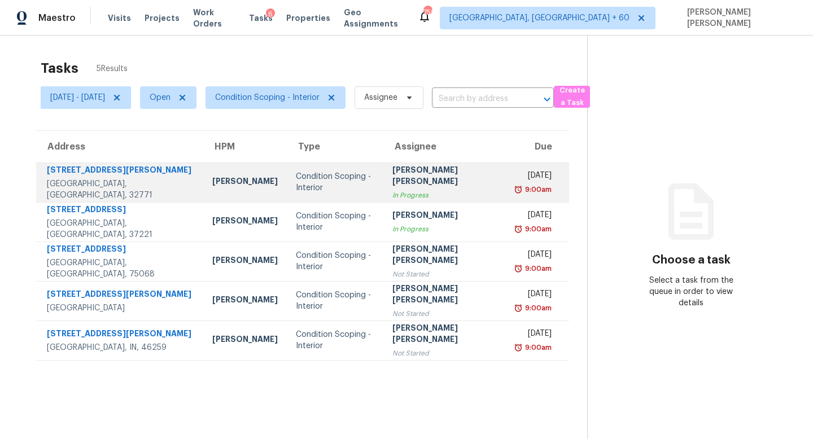
scroll to position [36, 0]
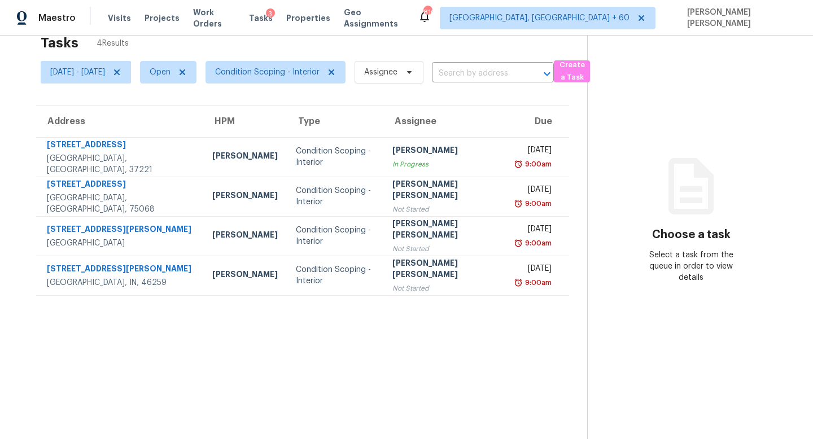
scroll to position [28, 0]
